Goal: Navigation & Orientation: Find specific page/section

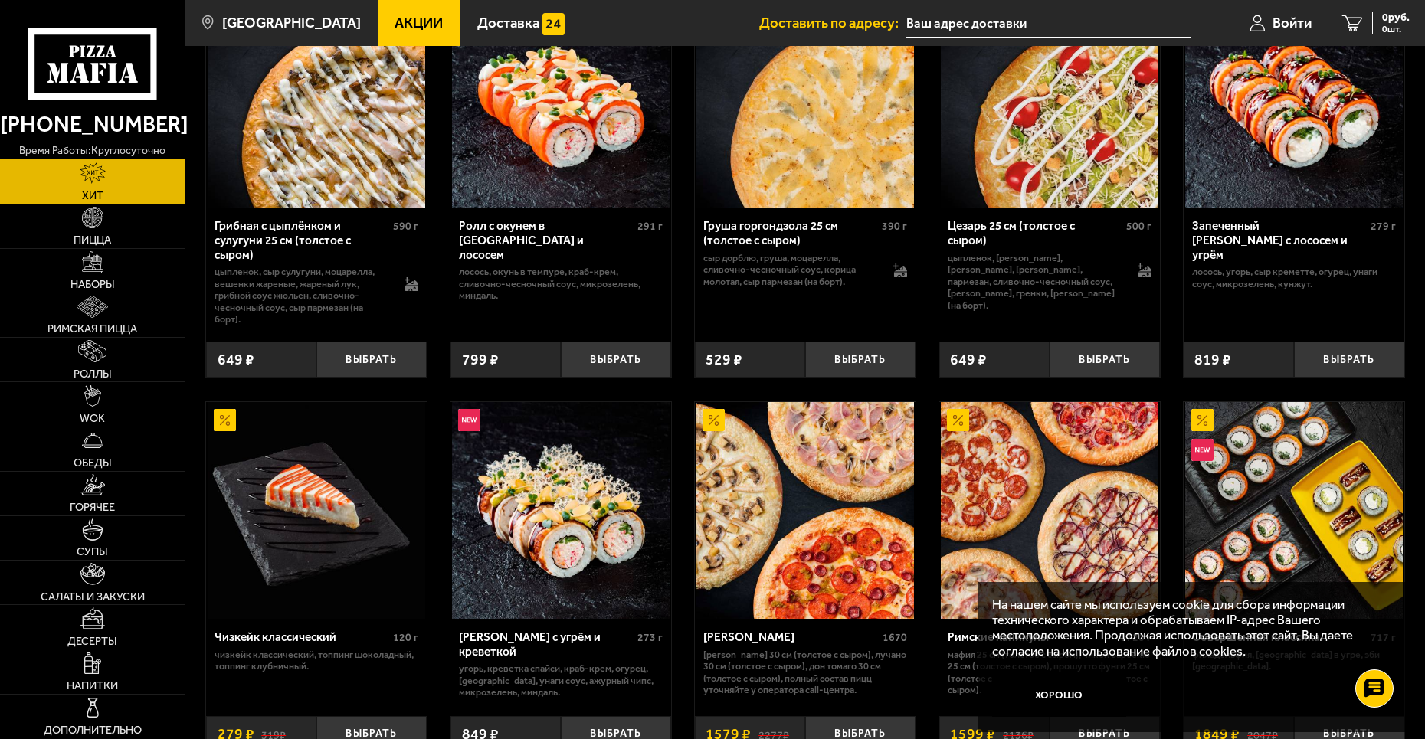
scroll to position [383, 0]
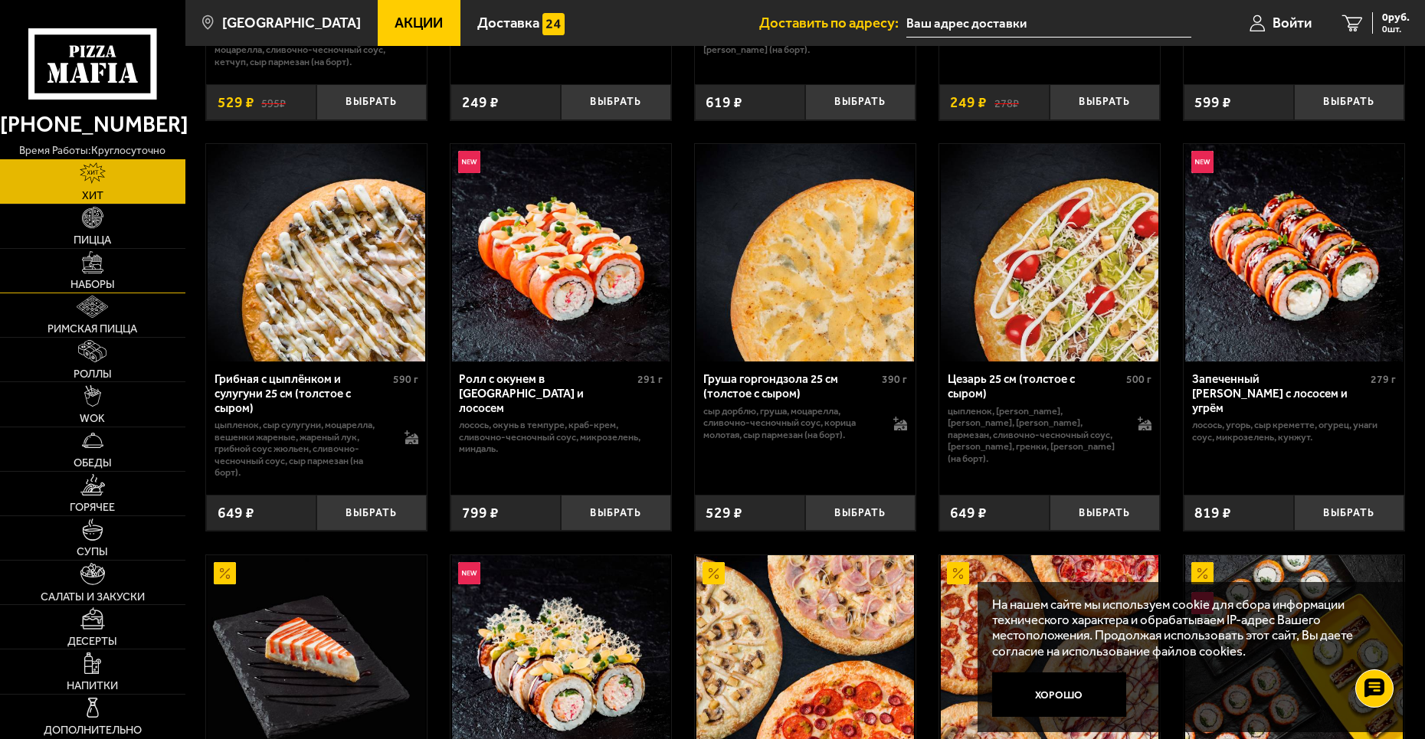
click at [122, 262] on link "Наборы" at bounding box center [92, 271] width 185 height 44
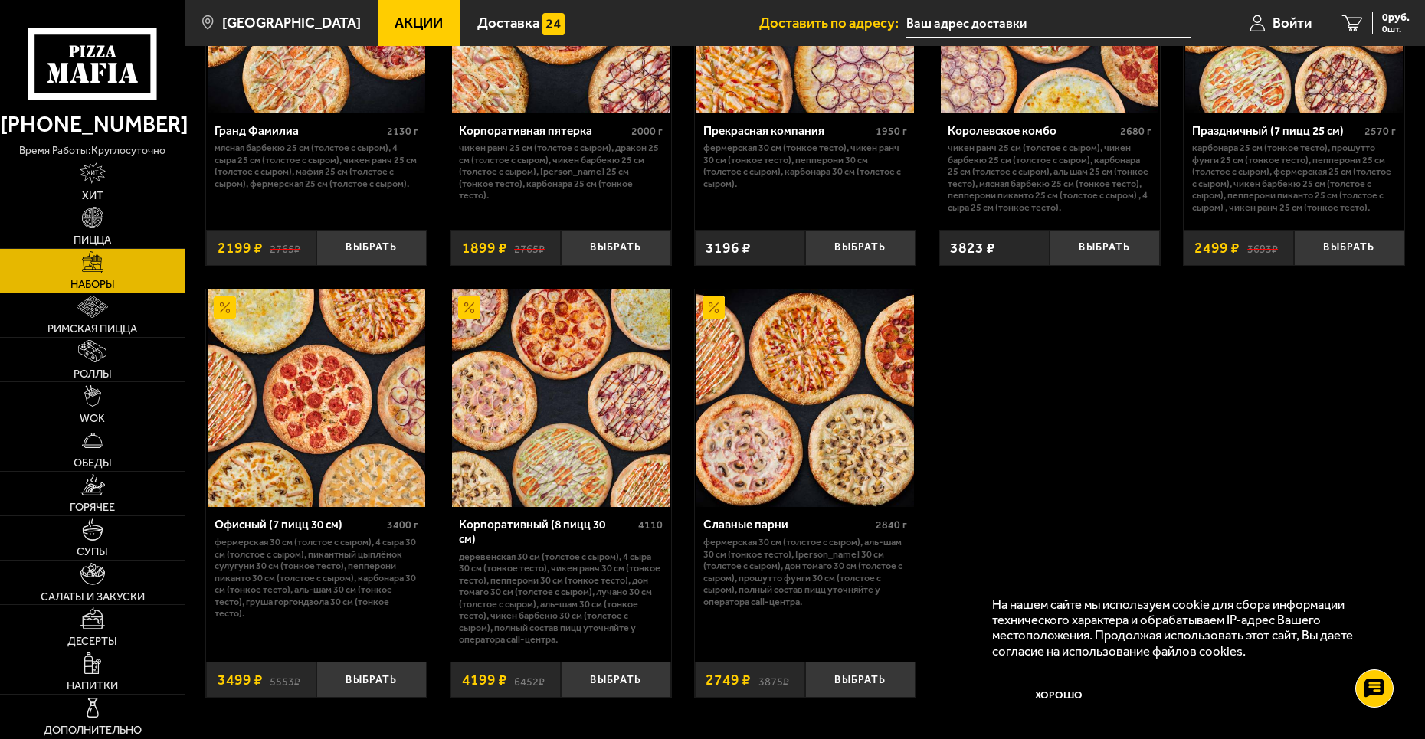
scroll to position [2222, 0]
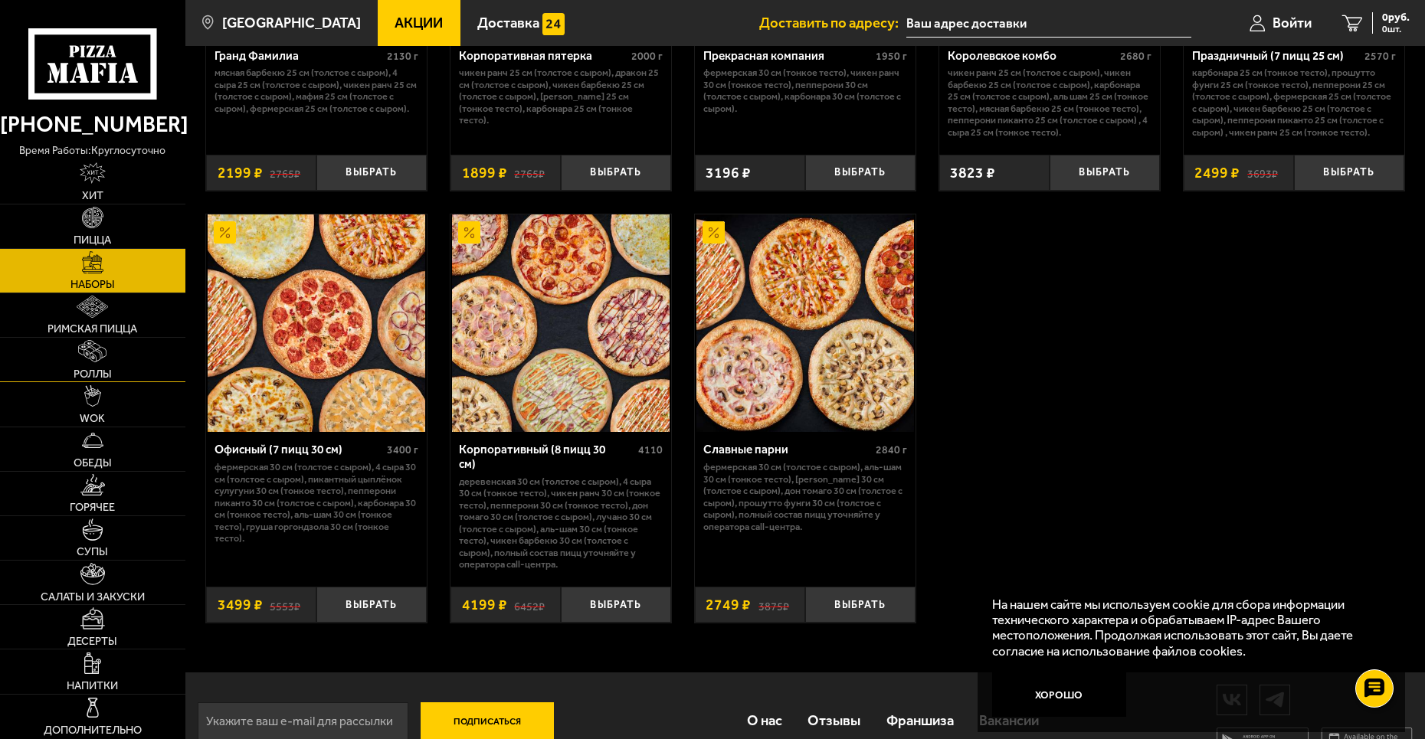
click at [133, 342] on link "Роллы" at bounding box center [92, 360] width 185 height 44
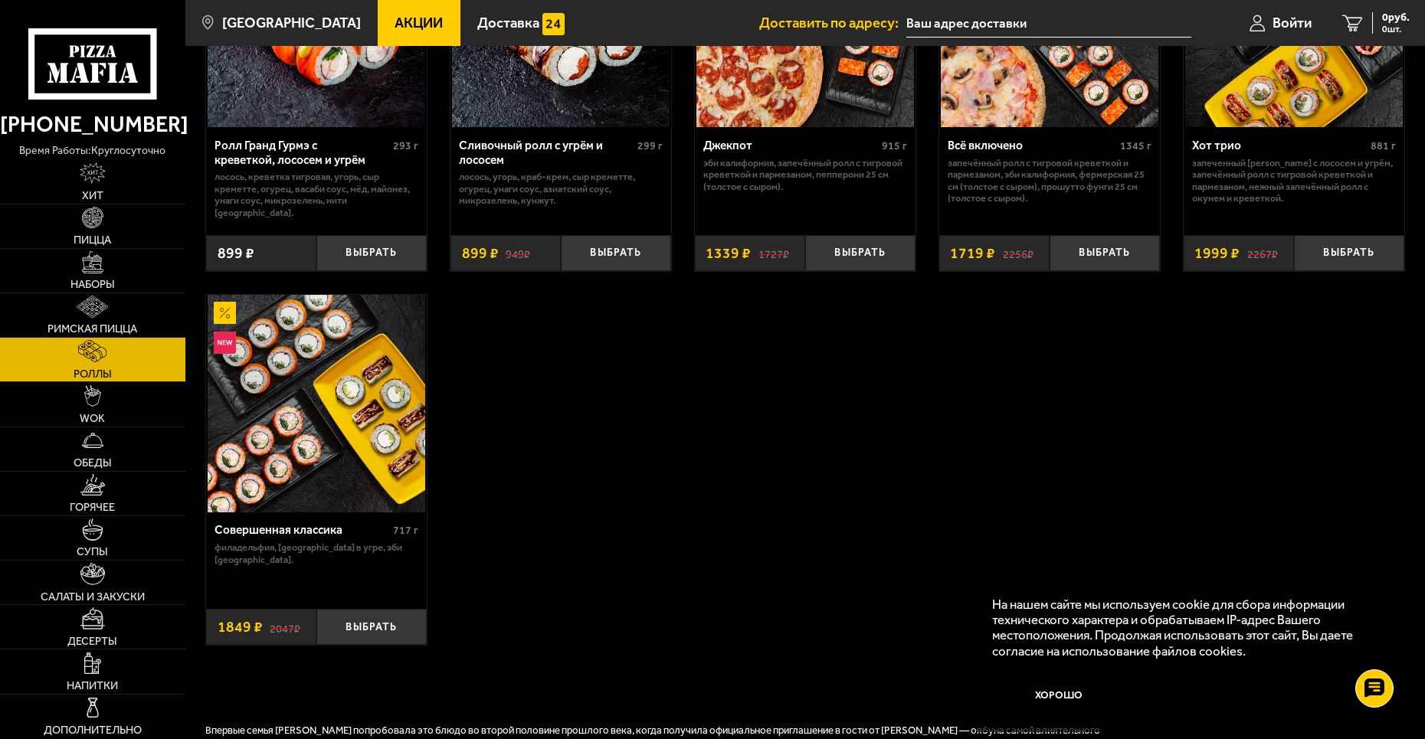
scroll to position [996, 0]
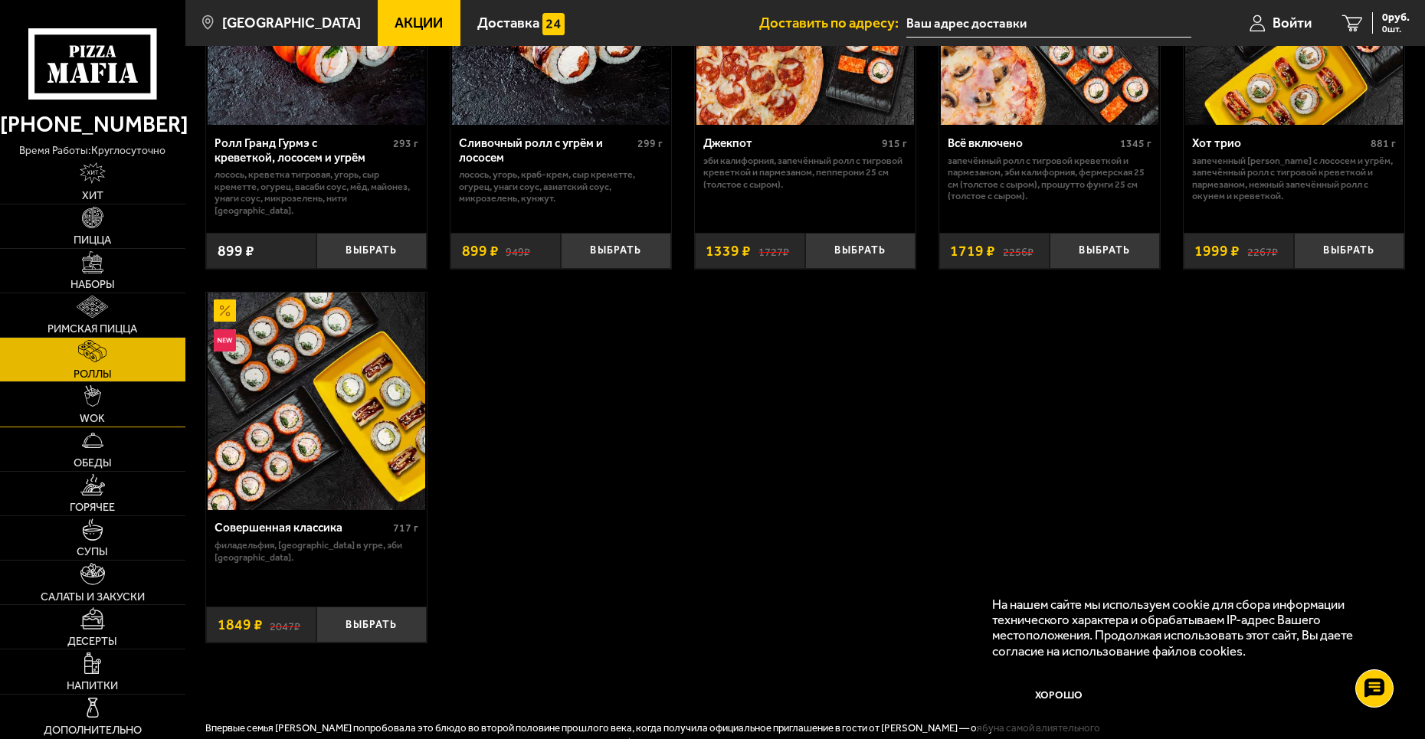
click at [98, 395] on img at bounding box center [92, 396] width 17 height 22
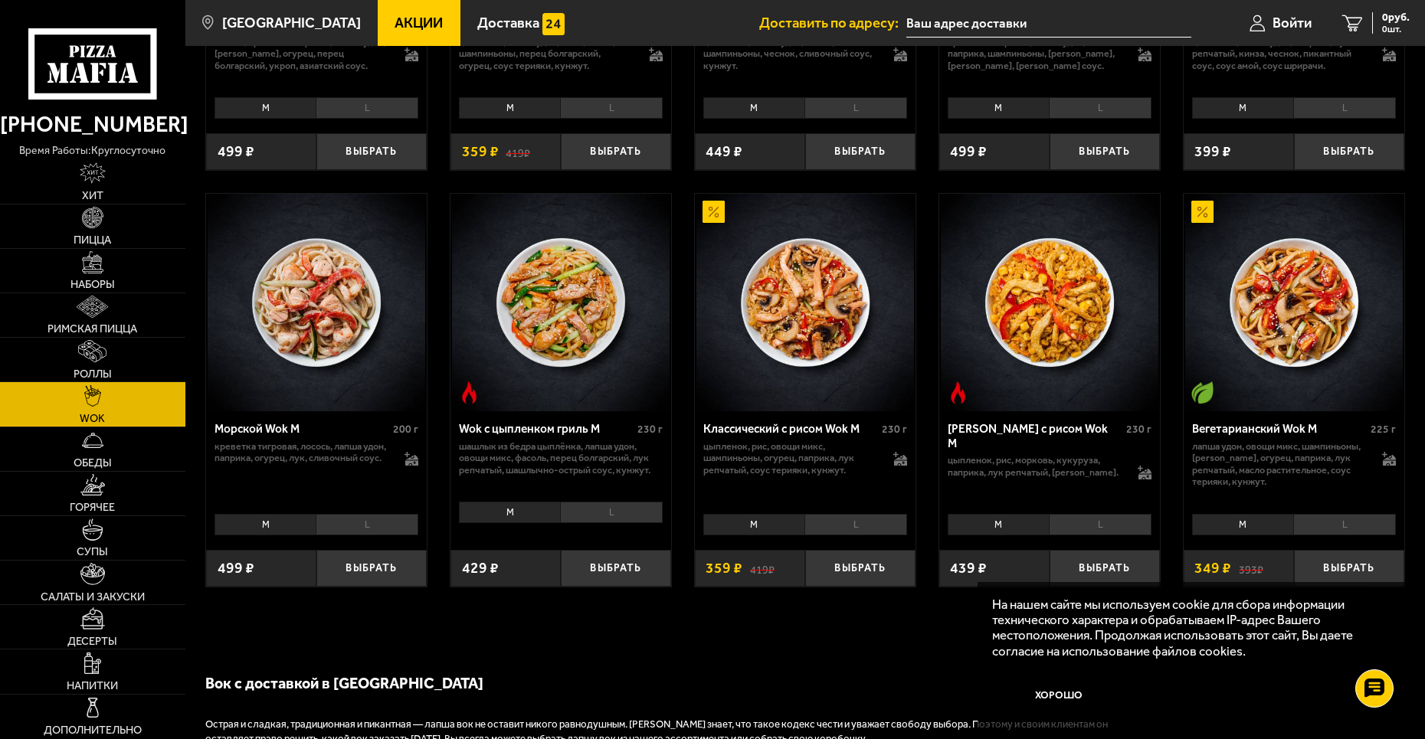
scroll to position [766, 0]
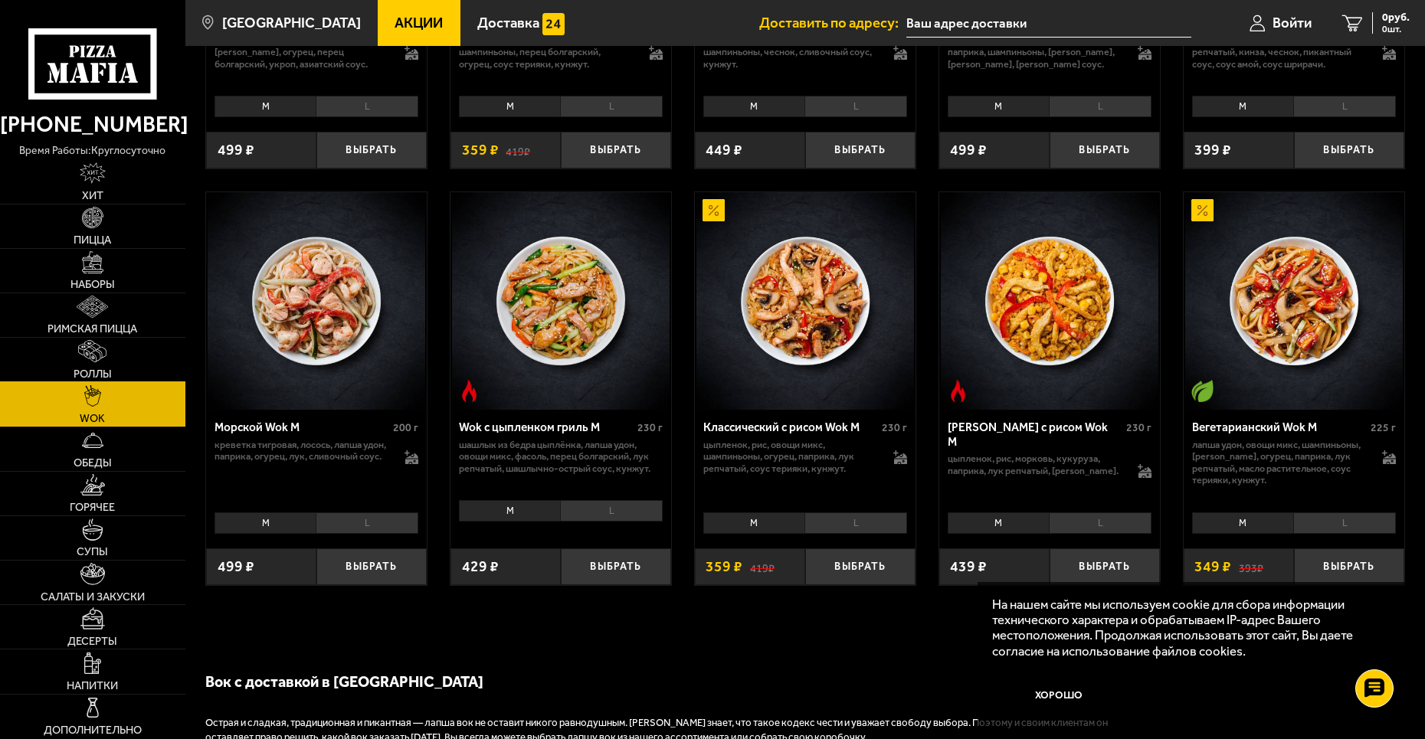
click at [161, 352] on link "Роллы" at bounding box center [92, 360] width 185 height 44
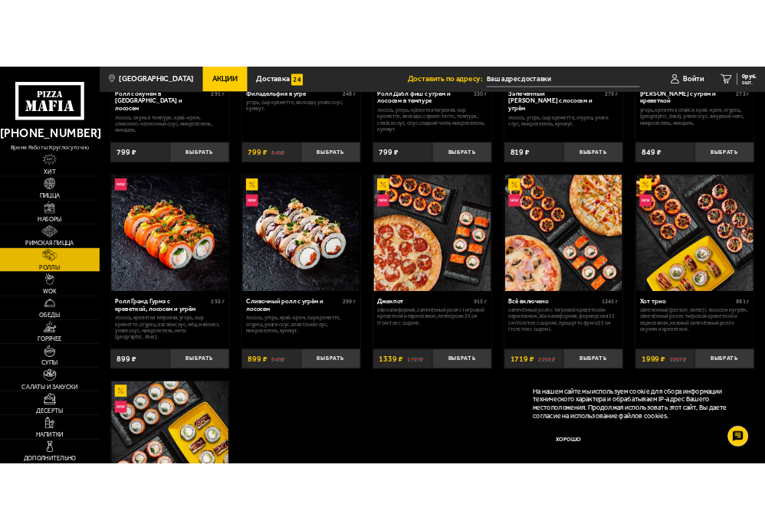
scroll to position [690, 0]
